Goal: Task Accomplishment & Management: Complete application form

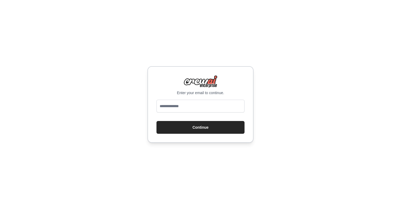
click at [199, 107] on input "email" at bounding box center [201, 106] width 88 height 13
type input "**********"
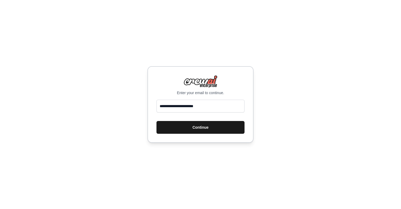
click at [194, 127] on button "Continue" at bounding box center [201, 127] width 88 height 13
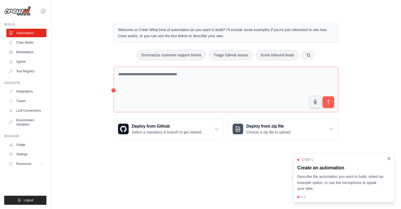
click at [391, 157] on icon "Close walkthrough" at bounding box center [389, 158] width 5 height 5
